Goal: Entertainment & Leisure: Consume media (video, audio)

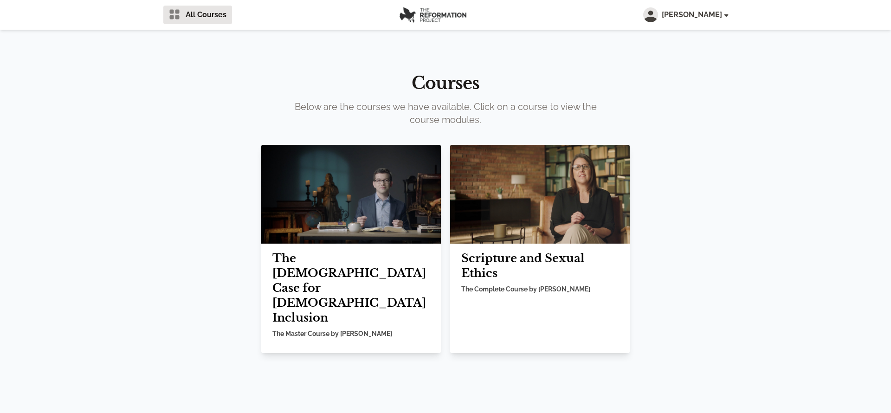
click at [402, 183] on img at bounding box center [351, 194] width 180 height 99
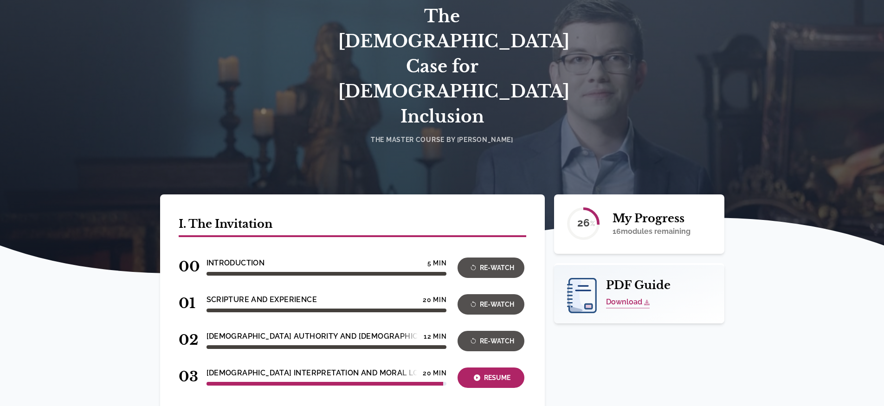
scroll to position [111, 0]
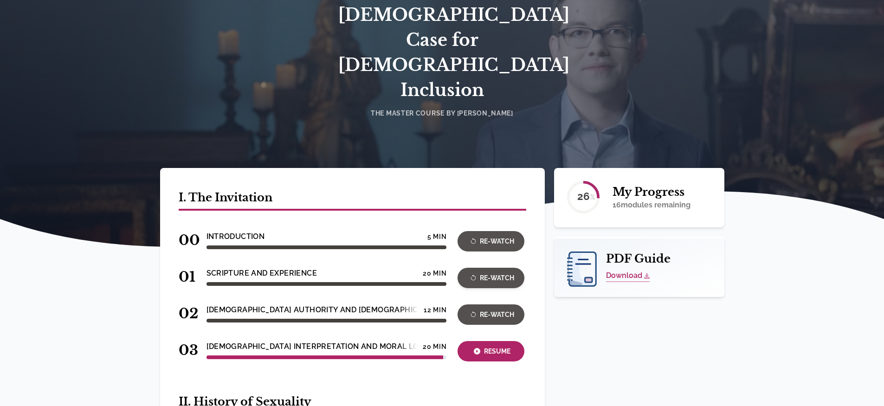
click at [465, 273] on div "Re-Watch" at bounding box center [490, 278] width 61 height 11
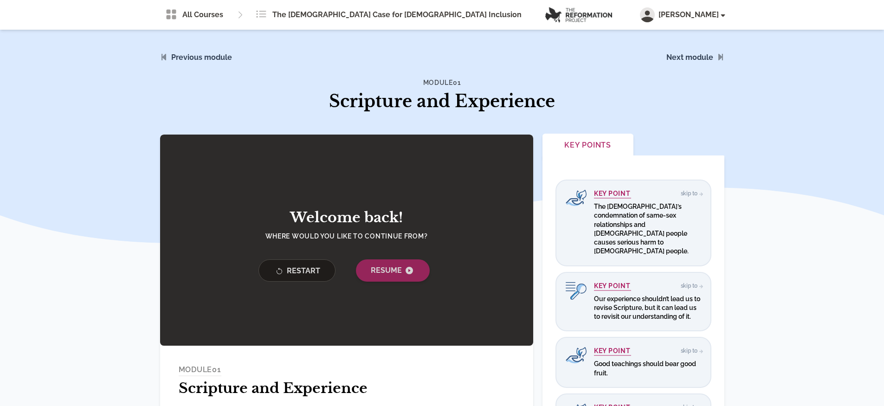
click at [397, 274] on span "Resume" at bounding box center [393, 270] width 44 height 11
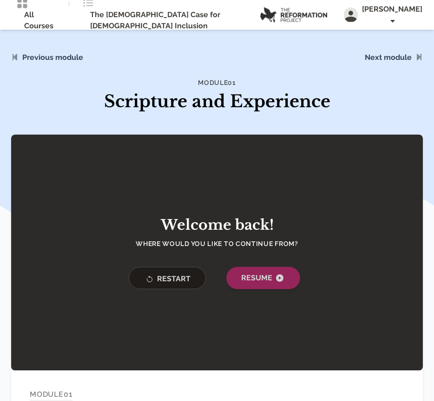
click at [256, 281] on span "Resume" at bounding box center [263, 277] width 44 height 11
click at [283, 278] on span "Resume" at bounding box center [263, 277] width 44 height 11
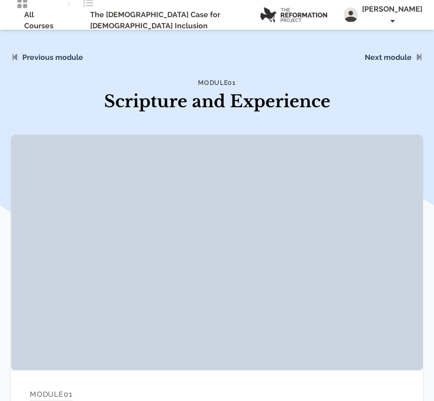
click at [241, 224] on div at bounding box center [216, 253] width 411 height 236
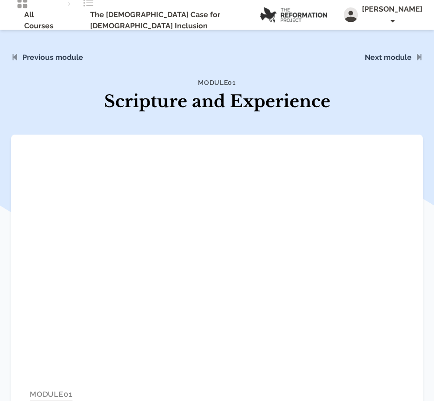
scroll to position [56, 0]
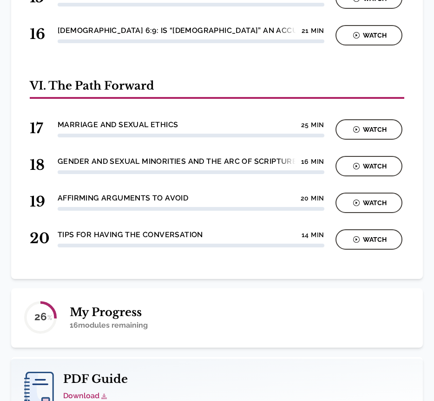
scroll to position [1135, 0]
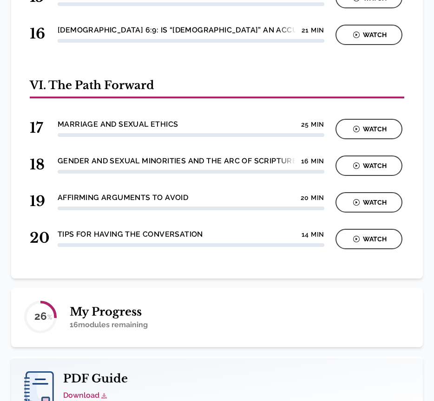
click at [105, 305] on h2 "My Progress" at bounding box center [109, 312] width 78 height 15
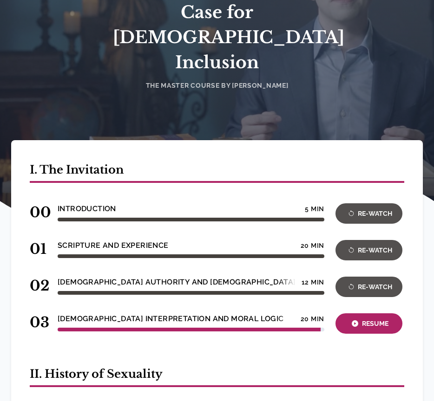
scroll to position [0, 0]
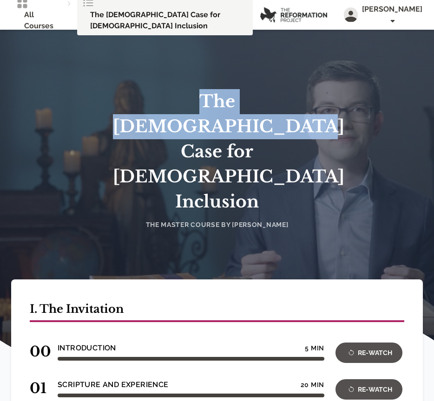
drag, startPoint x: 318, startPoint y: 88, endPoint x: 322, endPoint y: 100, distance: 12.6
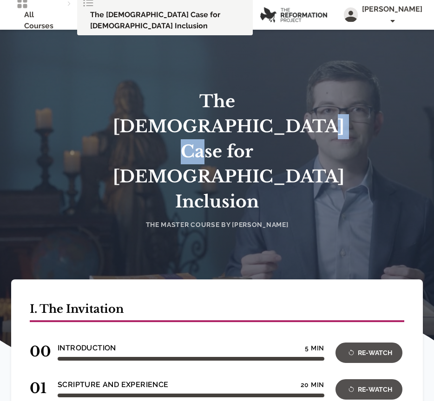
drag, startPoint x: 309, startPoint y: 97, endPoint x: 161, endPoint y: 113, distance: 148.9
click at [170, 117] on h1 "The [DEMOGRAPHIC_DATA] Case for [DEMOGRAPHIC_DATA] Inclusion" at bounding box center [217, 151] width 208 height 125
click at [144, 106] on h1 "The [DEMOGRAPHIC_DATA] Case for [DEMOGRAPHIC_DATA] Inclusion" at bounding box center [217, 151] width 208 height 125
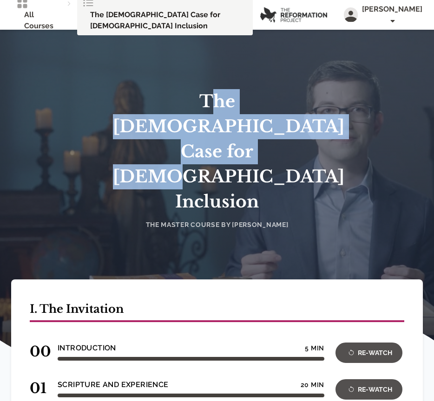
drag, startPoint x: 134, startPoint y: 97, endPoint x: 297, endPoint y: 131, distance: 166.3
click at [297, 131] on h1 "The [DEMOGRAPHIC_DATA] Case for [DEMOGRAPHIC_DATA] Inclusion" at bounding box center [217, 151] width 208 height 125
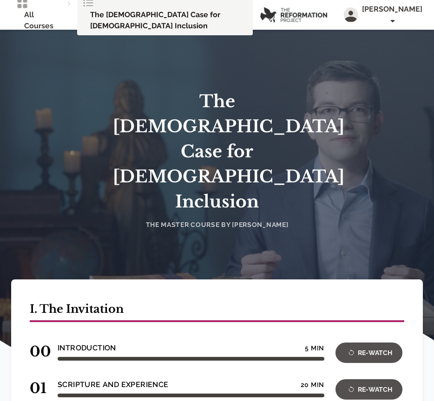
click at [297, 131] on h1 "The [DEMOGRAPHIC_DATA] Case for [DEMOGRAPHIC_DATA] Inclusion" at bounding box center [217, 151] width 208 height 125
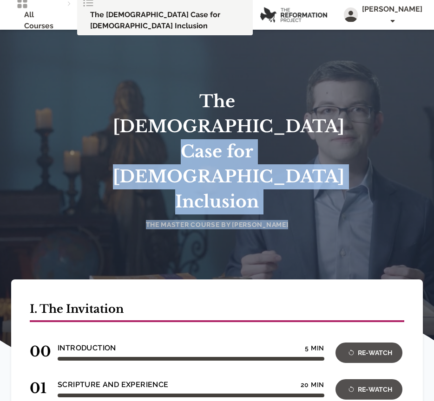
drag, startPoint x: 311, startPoint y: 162, endPoint x: 157, endPoint y: 125, distance: 158.4
click at [157, 125] on div "The [DEMOGRAPHIC_DATA] Case for [DEMOGRAPHIC_DATA] Inclusion The Master Course …" at bounding box center [217, 182] width 208 height 187
click at [188, 157] on div "The [DEMOGRAPHIC_DATA] Case for [DEMOGRAPHIC_DATA] Inclusion The Master Course …" at bounding box center [217, 182] width 208 height 187
